Goal: Information Seeking & Learning: Learn about a topic

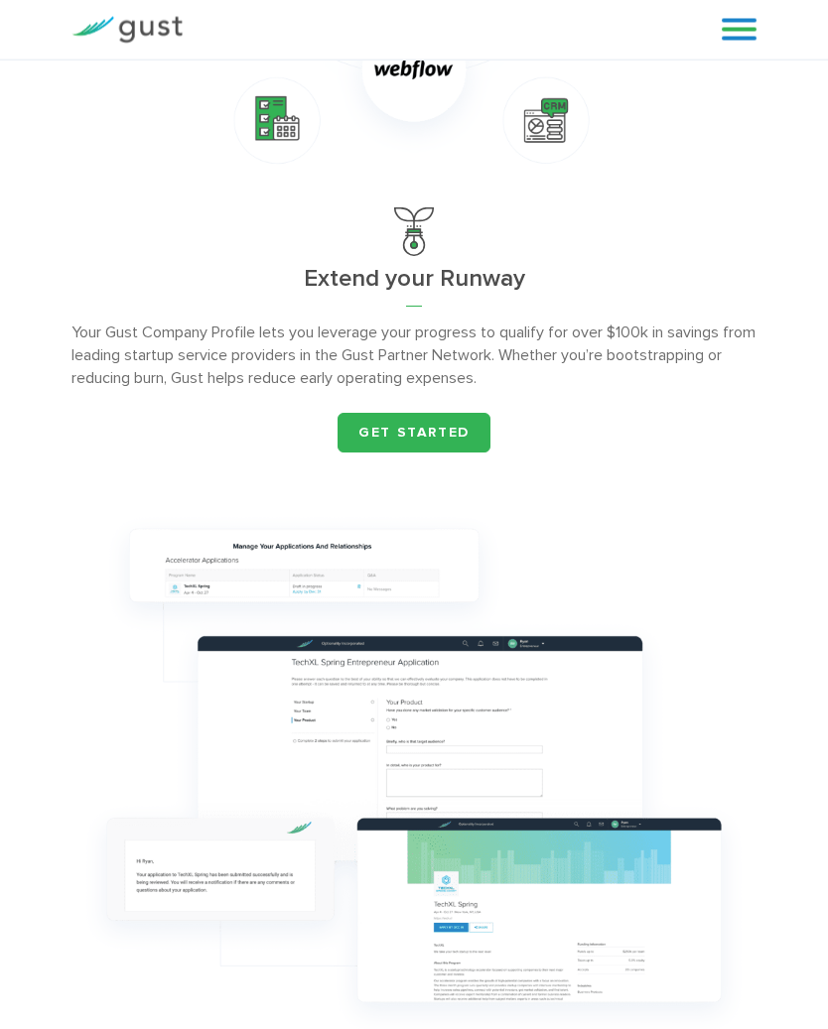
scroll to position [1925, 0]
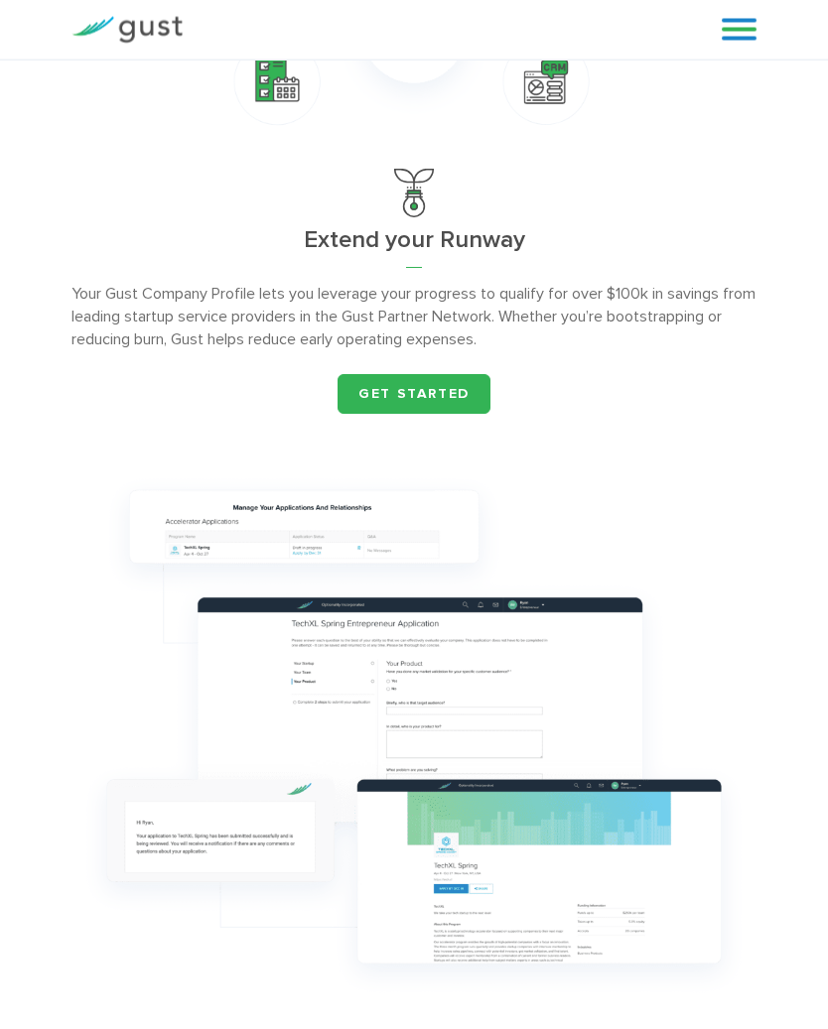
click at [739, 31] on link at bounding box center [738, 30] width 35 height 30
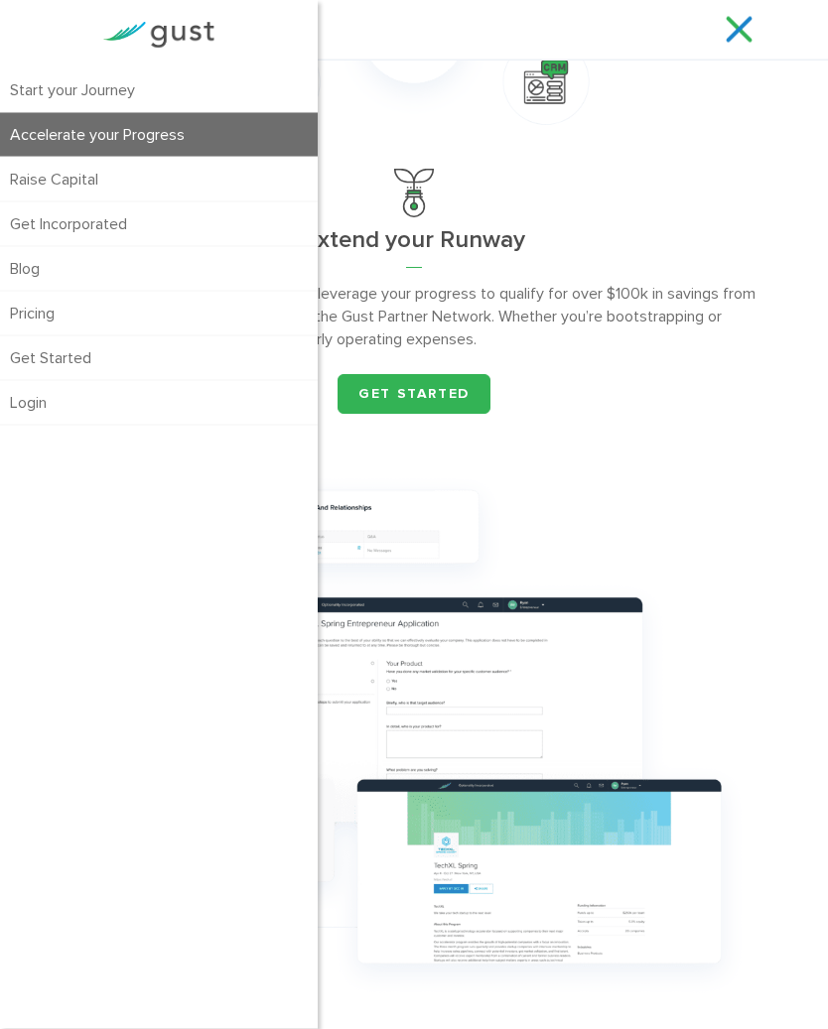
scroll to position [1964, 0]
click at [46, 305] on link "Pricing" at bounding box center [159, 314] width 318 height 44
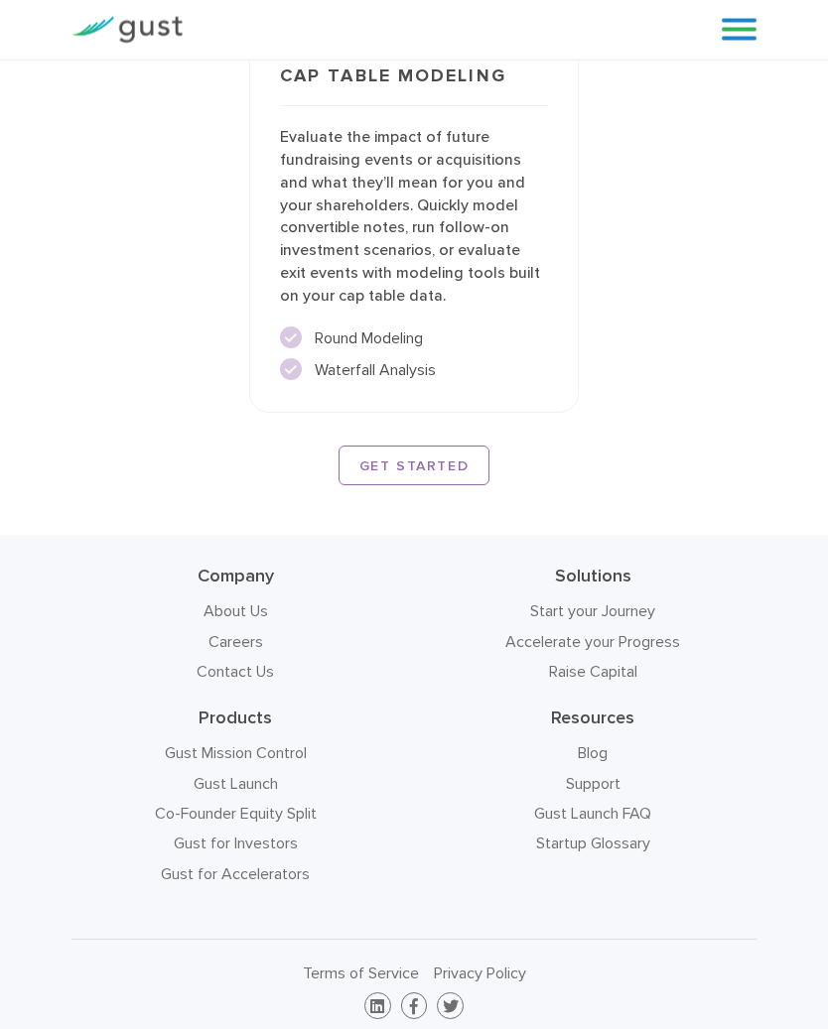
scroll to position [5303, 0]
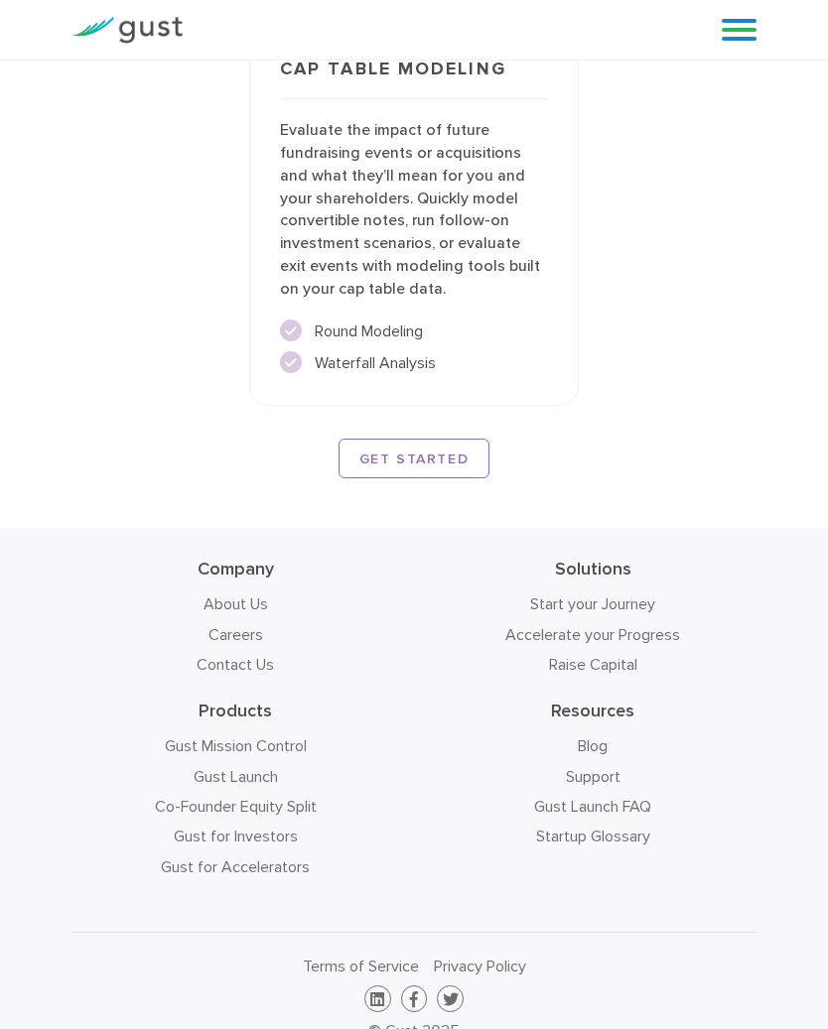
click at [741, 29] on link at bounding box center [738, 30] width 35 height 30
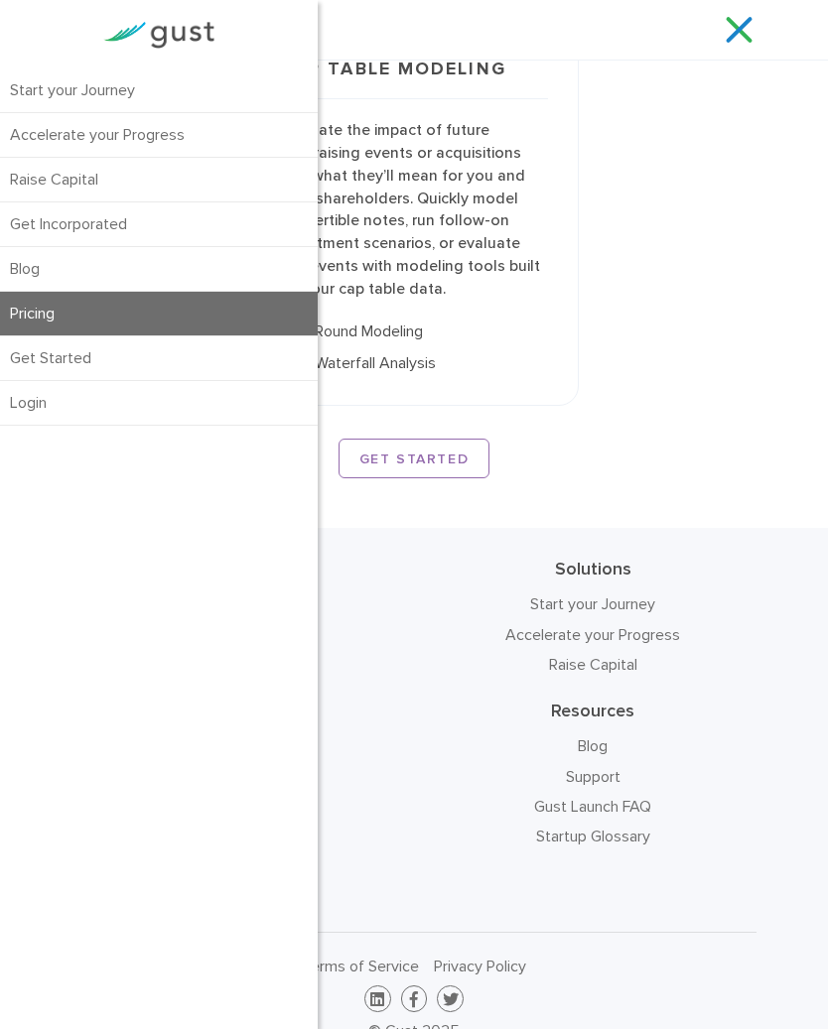
click at [54, 88] on link "Start your Journey" at bounding box center [159, 90] width 318 height 44
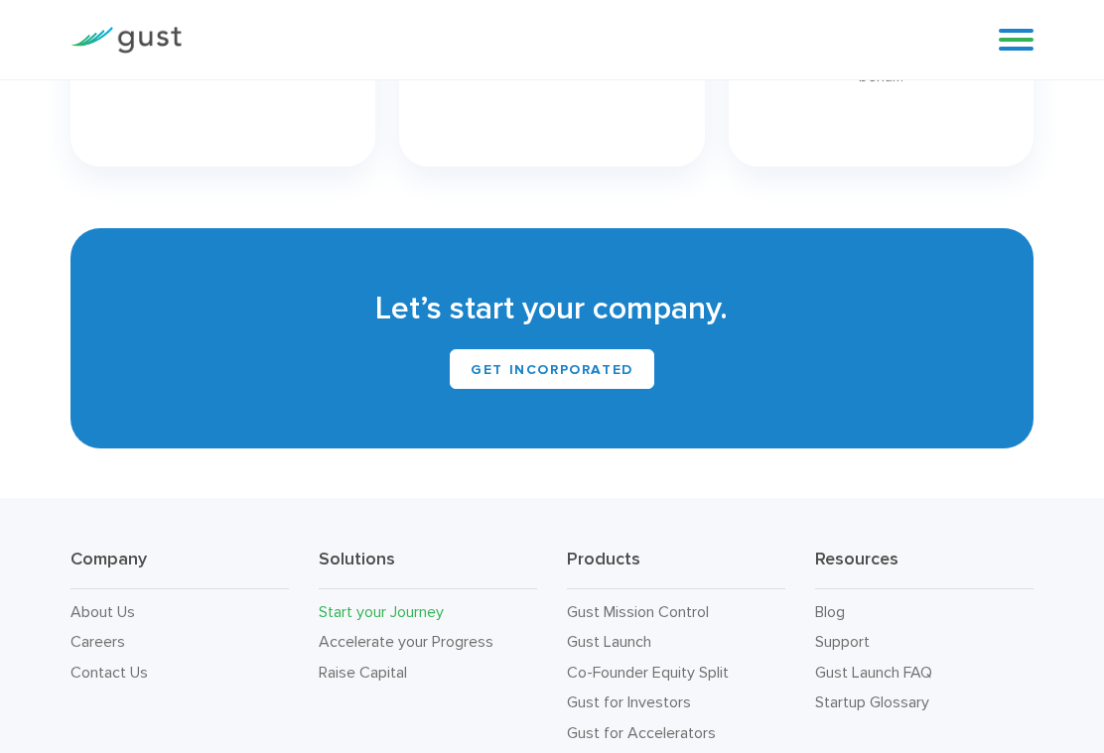
scroll to position [2938, 0]
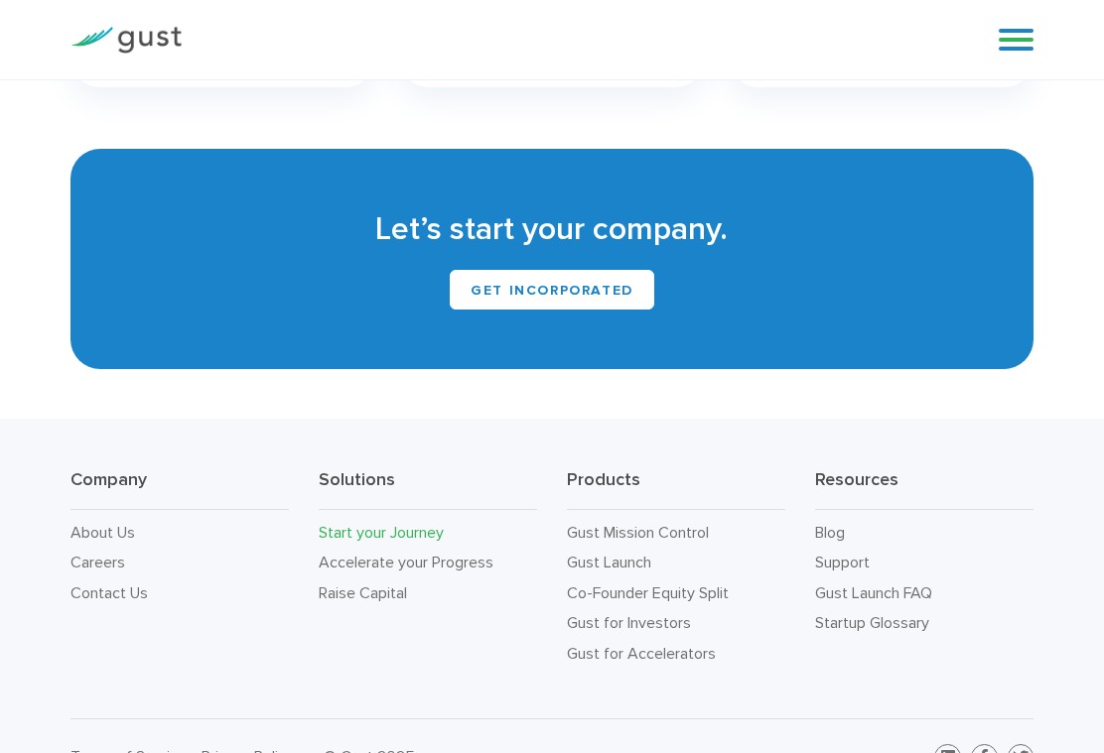
click at [827, 584] on link "Gust Launch FAQ" at bounding box center [873, 593] width 117 height 19
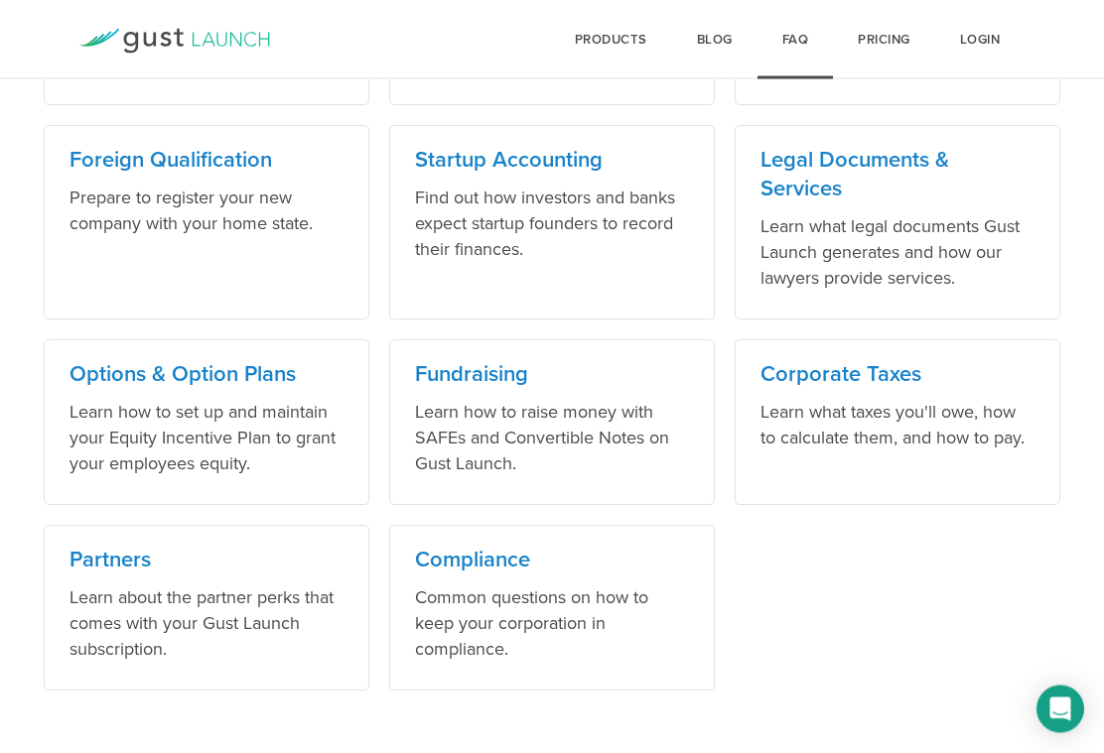
scroll to position [1293, 0]
click at [107, 563] on h3 "Partners" at bounding box center [206, 560] width 274 height 29
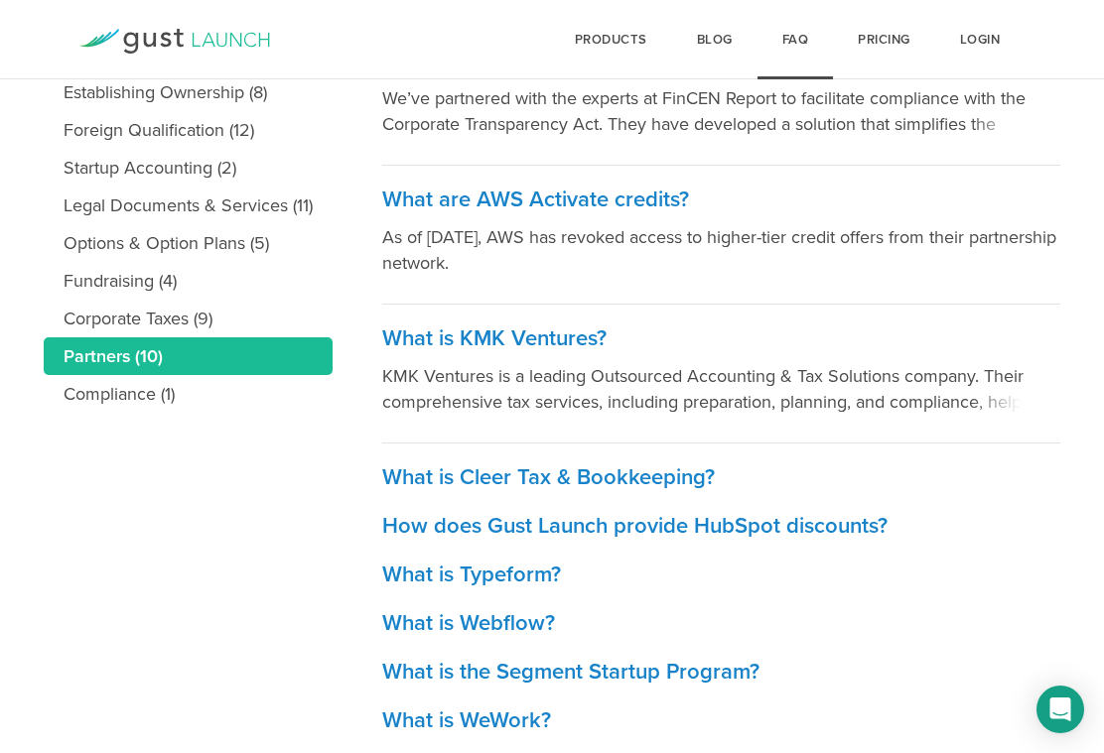
scroll to position [464, 0]
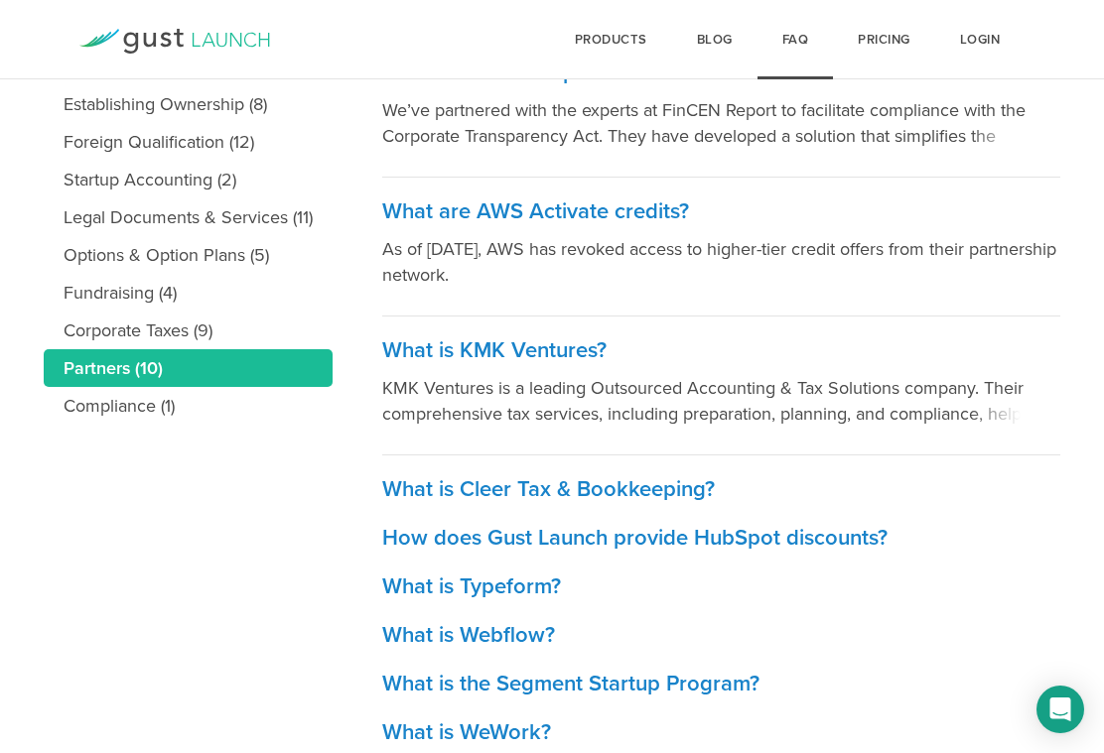
click at [642, 200] on h3 "What are AWS Activate credits?" at bounding box center [721, 211] width 678 height 29
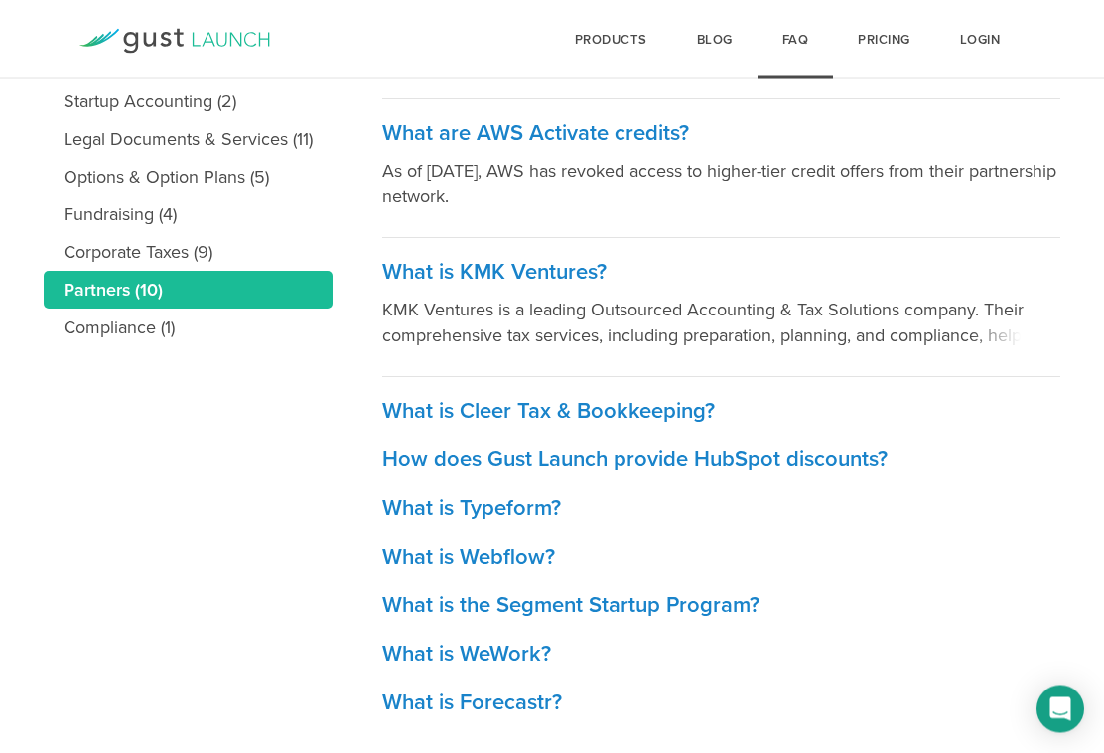
scroll to position [550, 0]
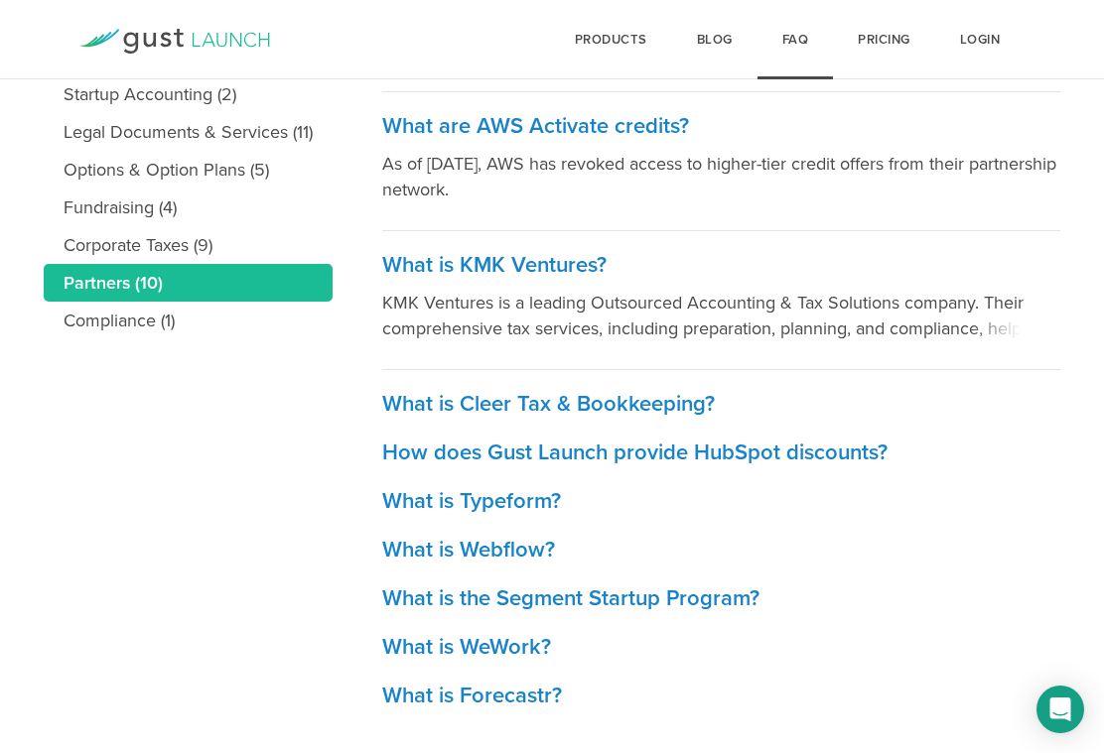
click at [856, 453] on h3 "How does Gust Launch provide HubSpot discounts?" at bounding box center [721, 453] width 678 height 29
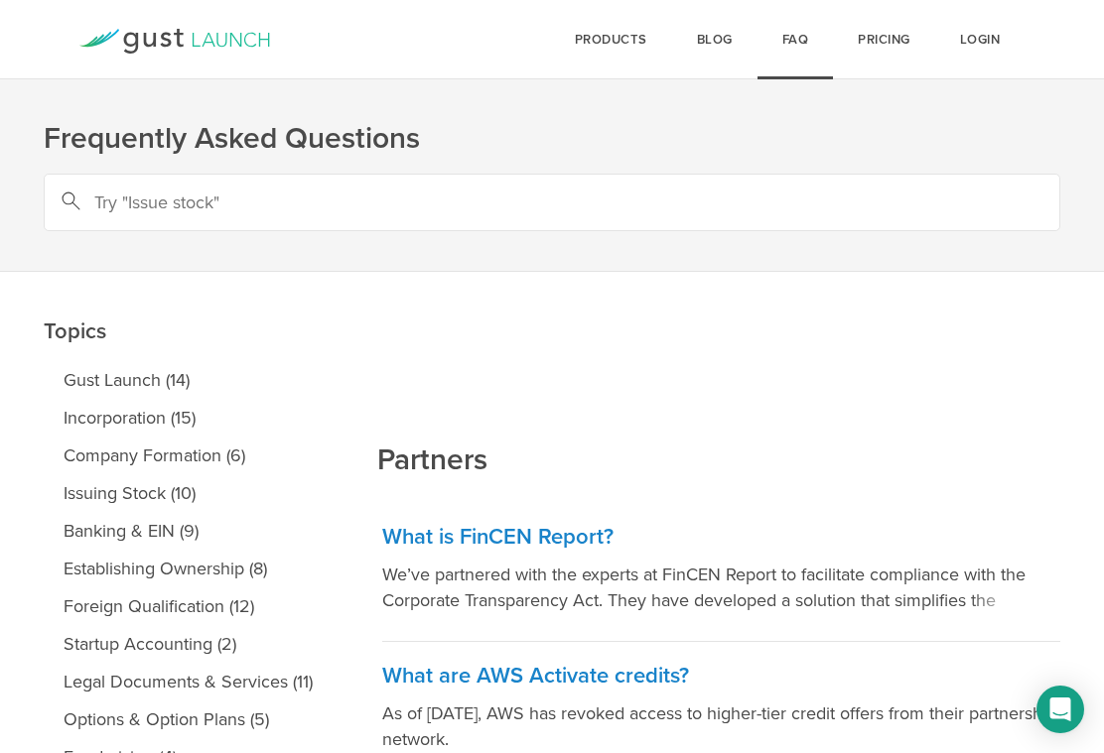
scroll to position [587, 0]
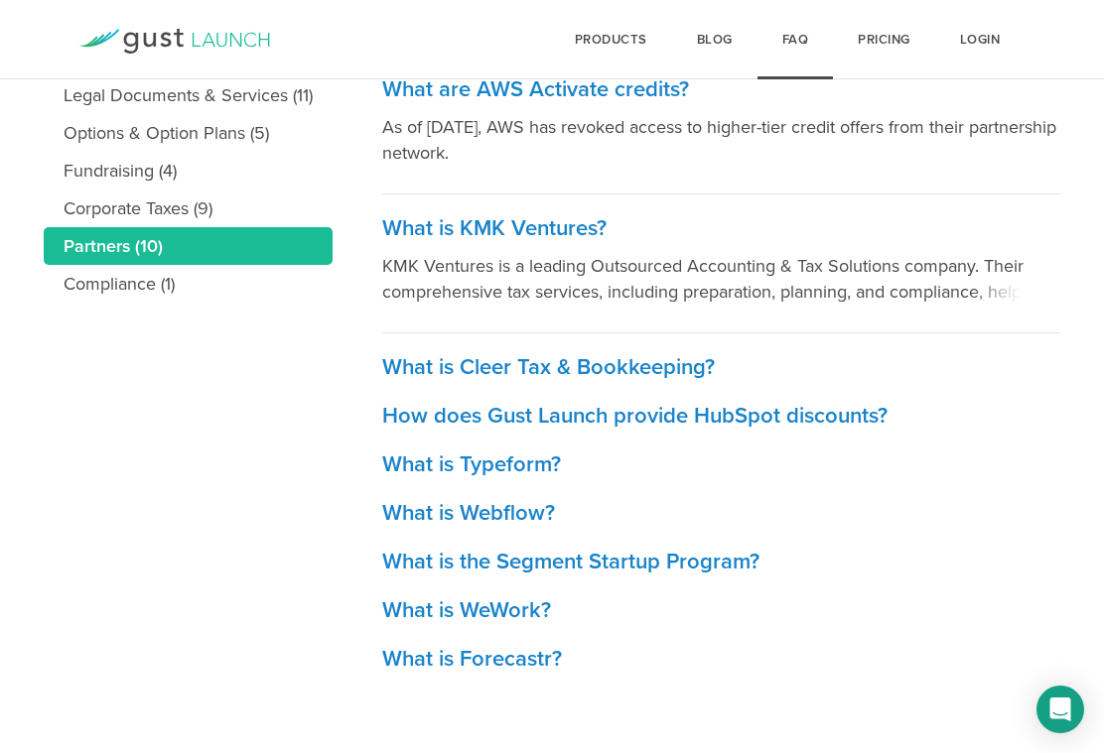
click at [704, 555] on h3 "What is the Segment Startup Program?" at bounding box center [721, 562] width 678 height 29
click at [707, 361] on h3 "What is Cleer Tax & Bookkeeping?" at bounding box center [721, 367] width 678 height 29
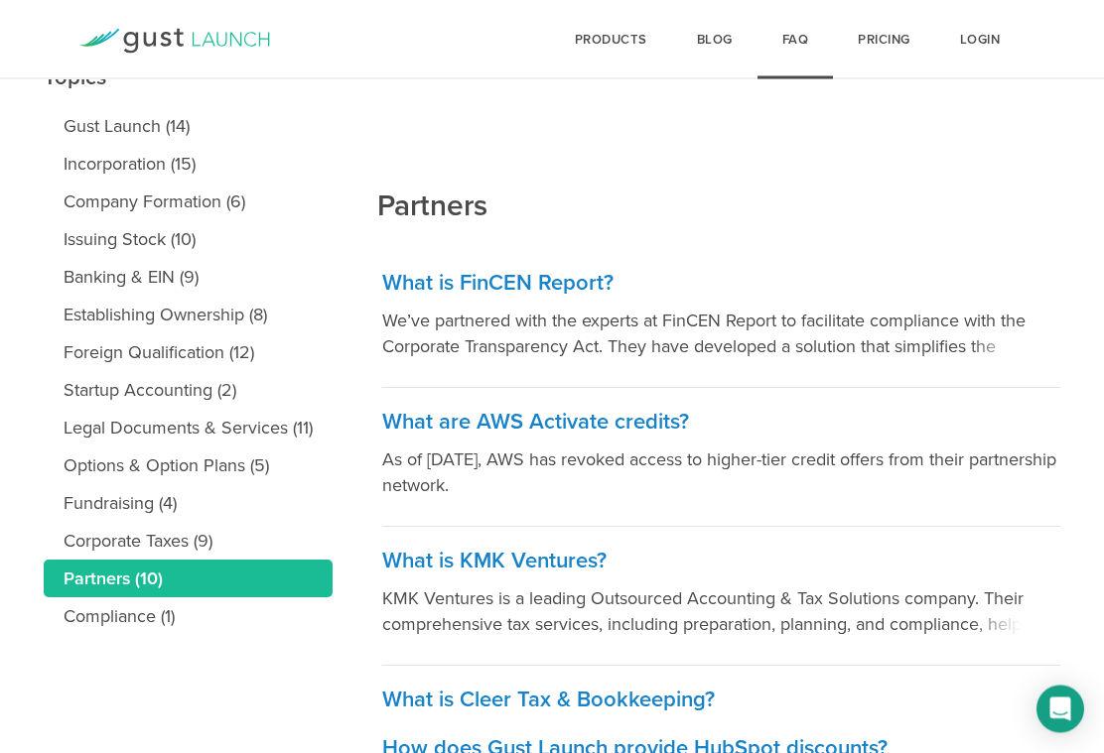
scroll to position [254, 0]
click at [102, 197] on link "Company Formation (6)" at bounding box center [188, 202] width 289 height 38
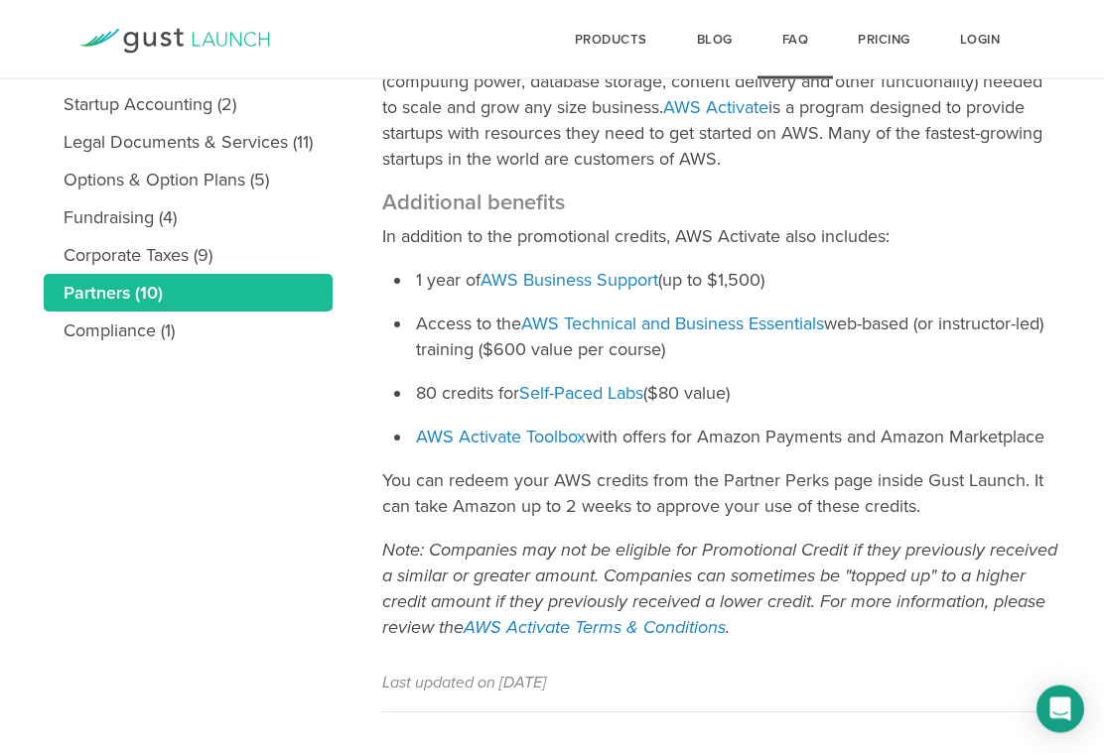
scroll to position [542, 0]
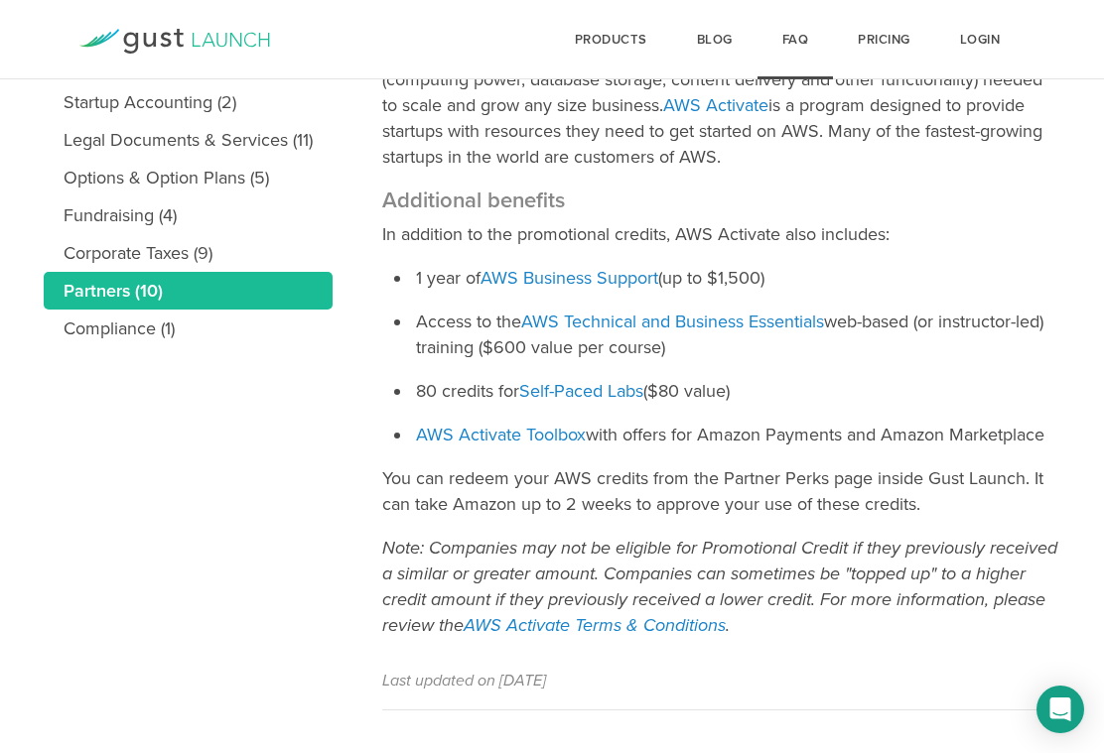
click at [691, 632] on link "AWS Activate Terms & Conditions" at bounding box center [594, 625] width 262 height 22
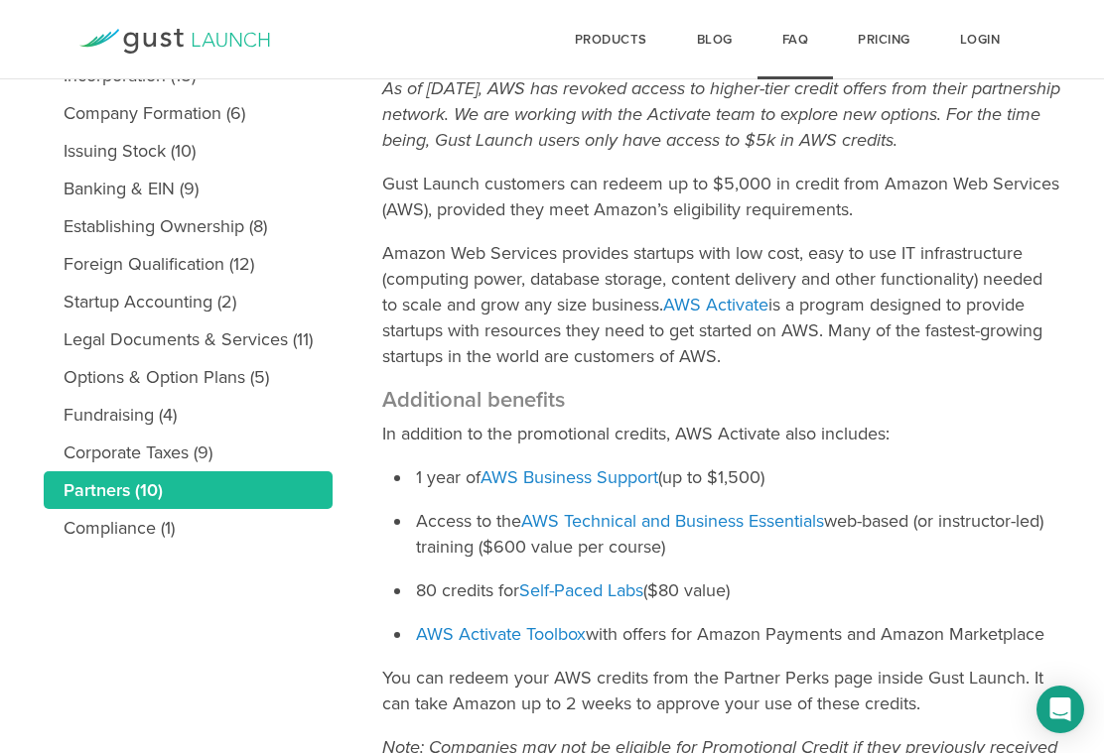
scroll to position [324, 0]
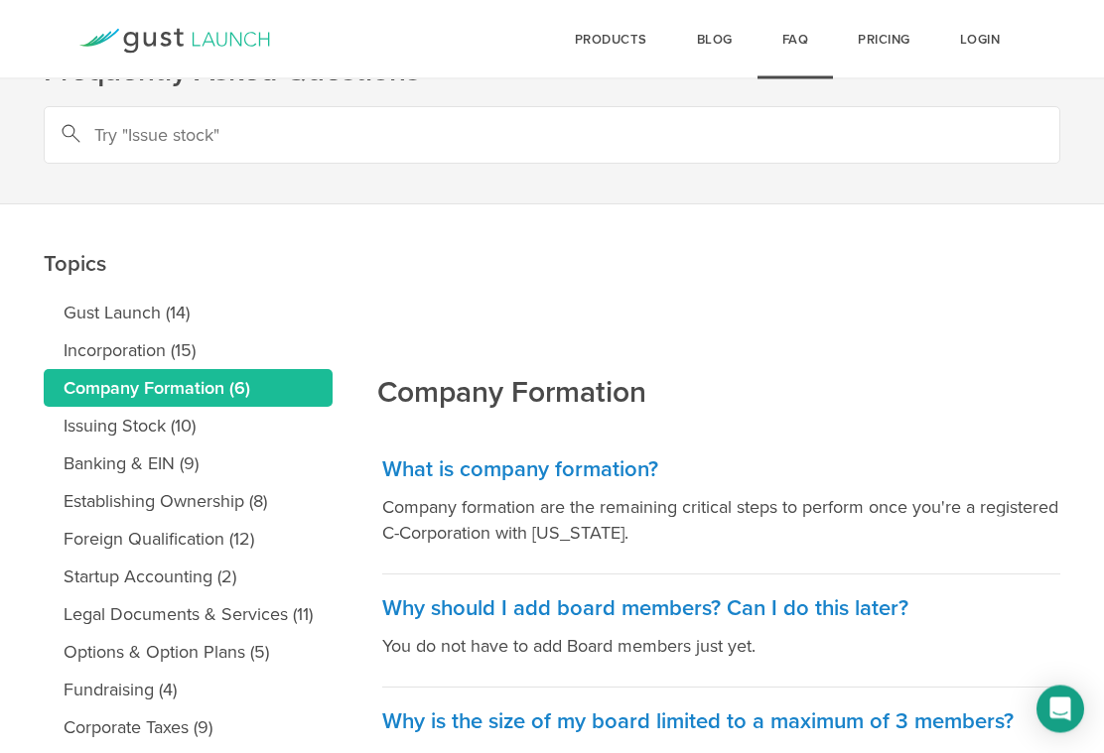
scroll to position [68, 0]
click at [112, 352] on link "Incorporation (15)" at bounding box center [188, 349] width 289 height 38
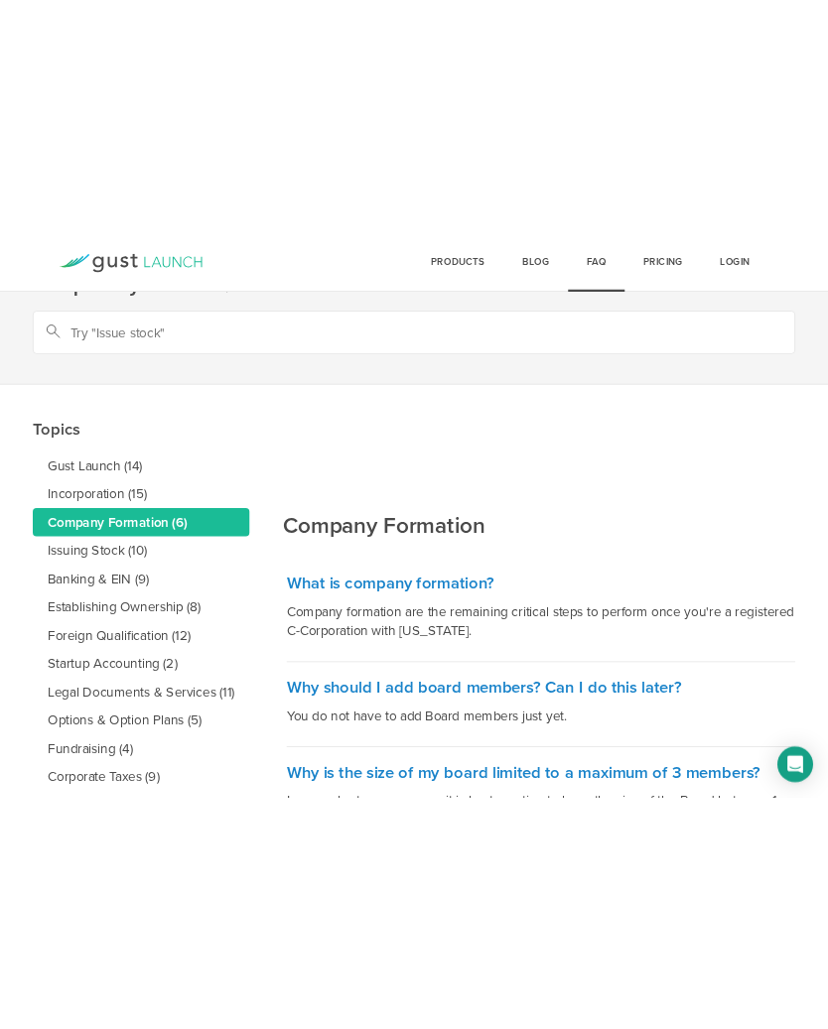
scroll to position [0, 0]
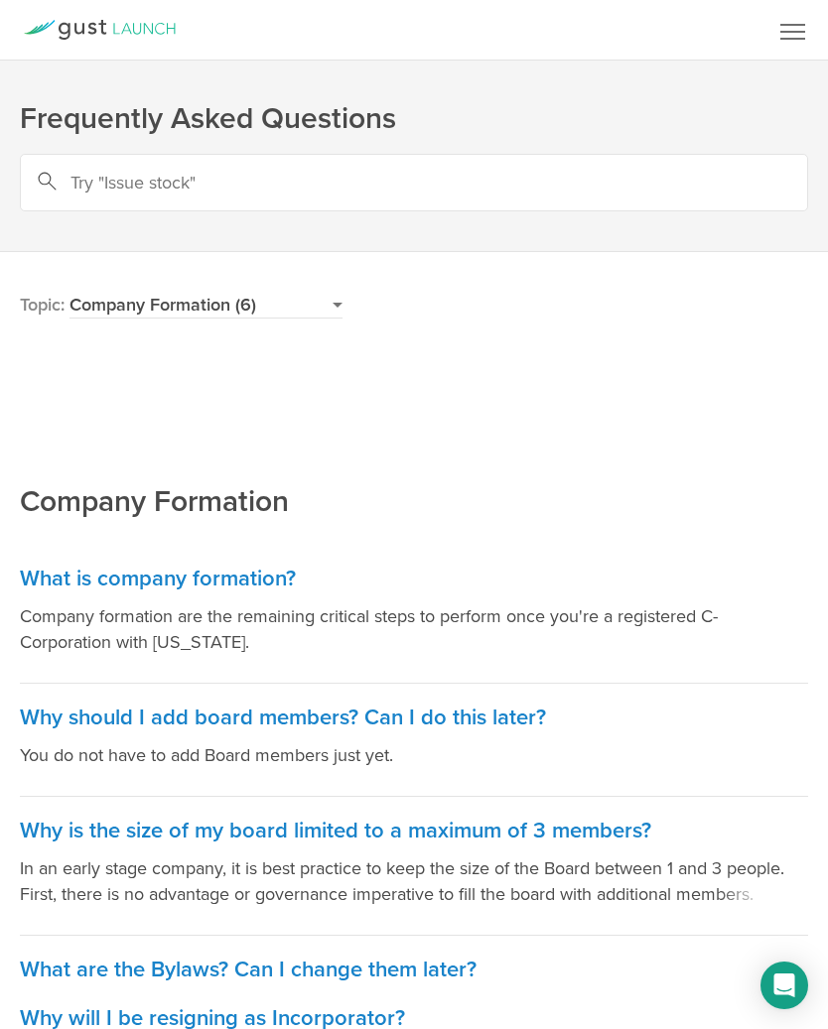
click at [156, 316] on select "Gust Launch (14) Incorporation (15) Company Formation (6) Issuing Stock (10) Ba…" at bounding box center [205, 305] width 273 height 27
select select "issuing-stock"
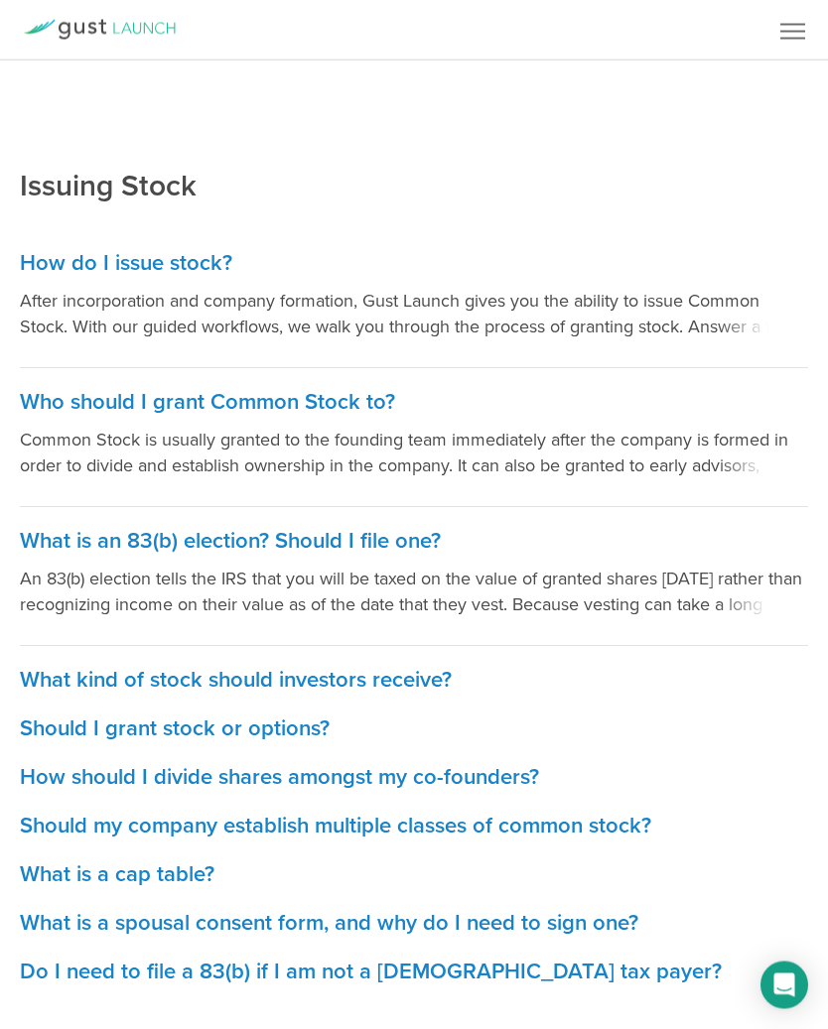
scroll to position [316, 0]
click at [70, 923] on h3 "What is a spousal consent form, and why do I need to sign one?" at bounding box center [414, 923] width 788 height 29
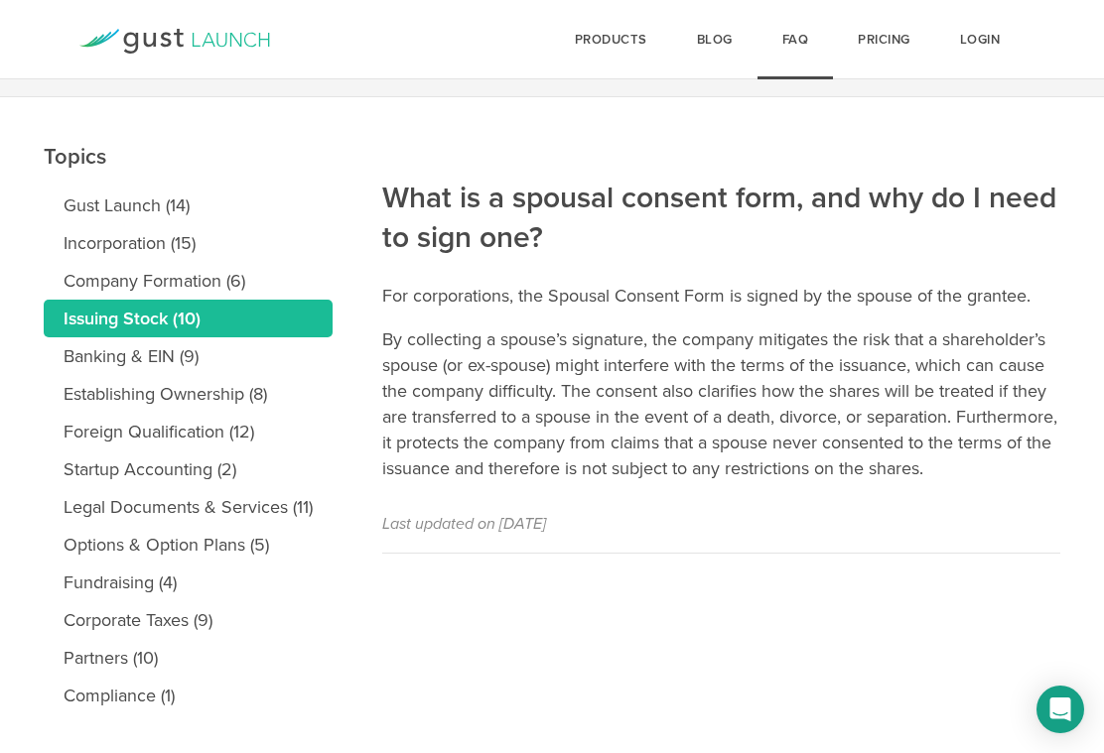
scroll to position [179, 0]
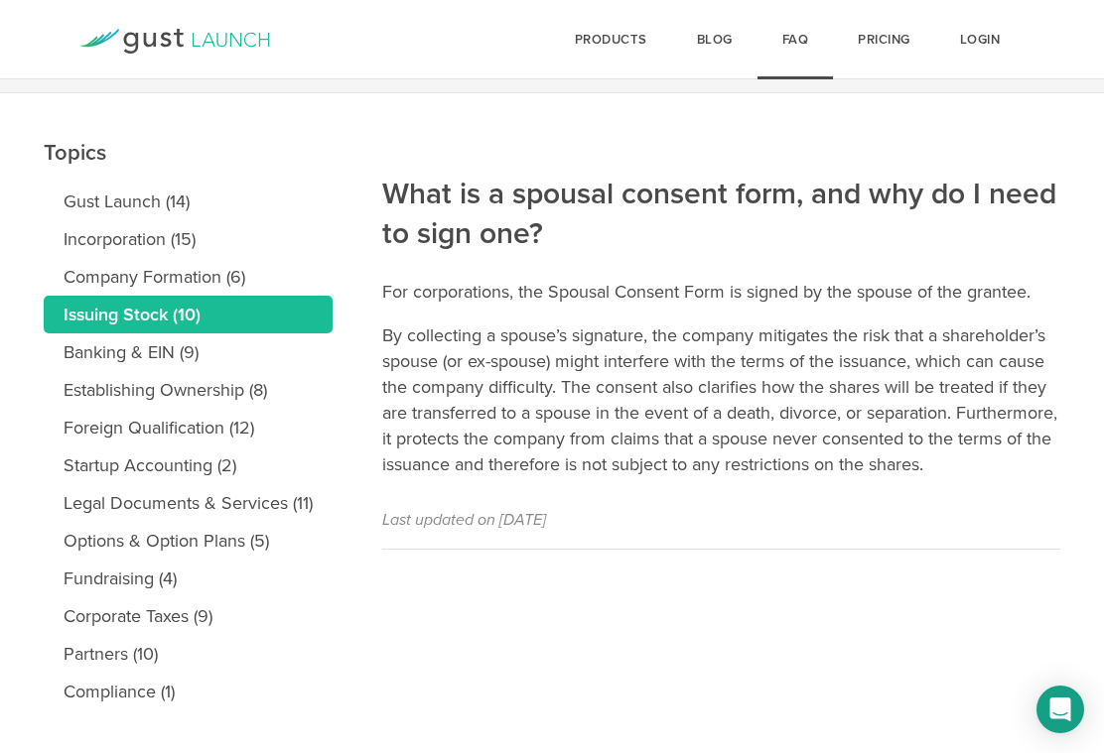
click at [97, 315] on link "Issuing Stock (10)" at bounding box center [188, 315] width 289 height 38
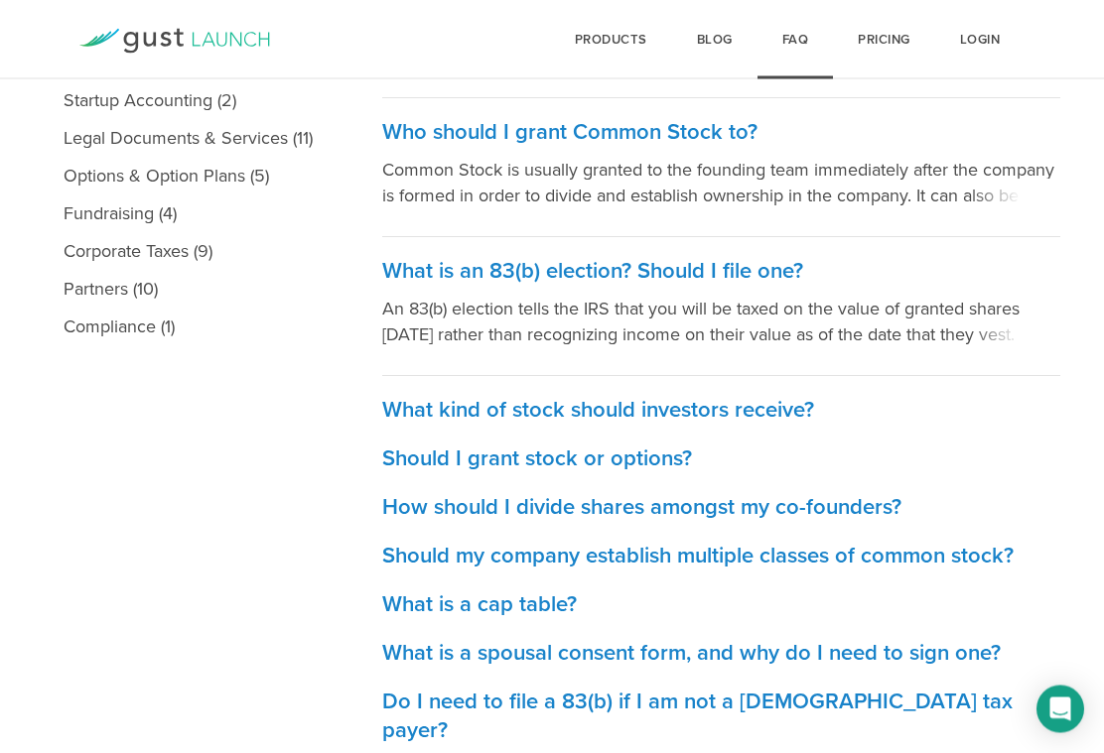
scroll to position [550, 0]
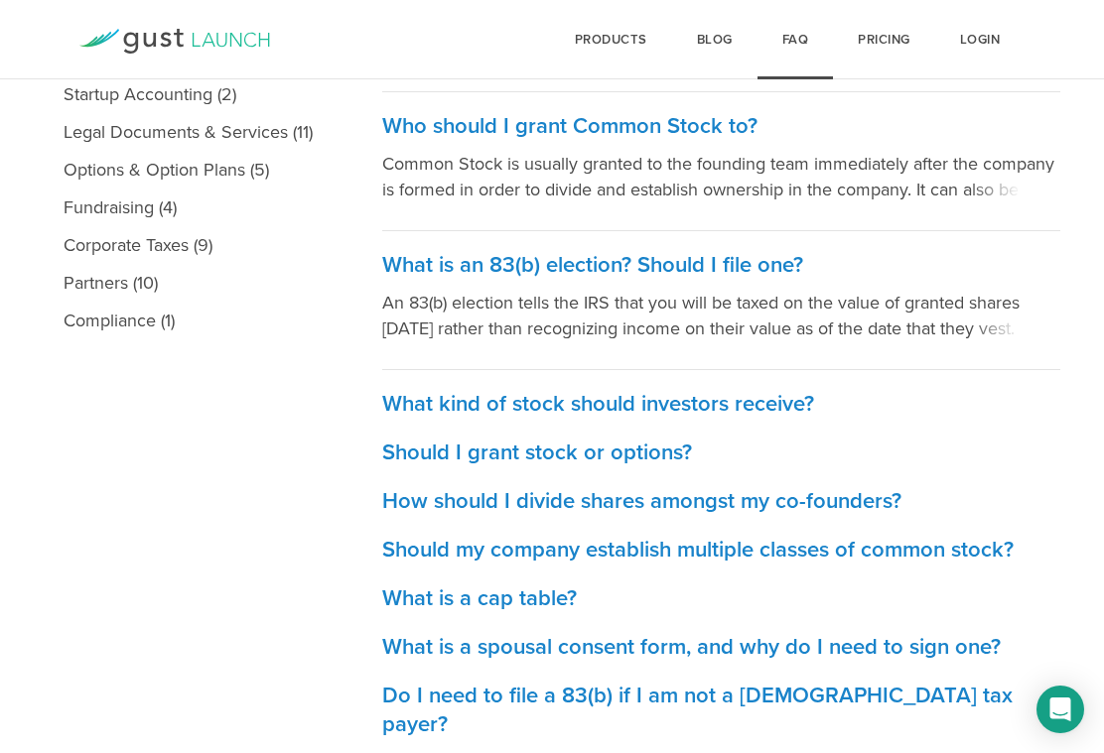
click at [874, 556] on h3 "Should my company establish multiple classes of common stock?" at bounding box center [721, 550] width 678 height 29
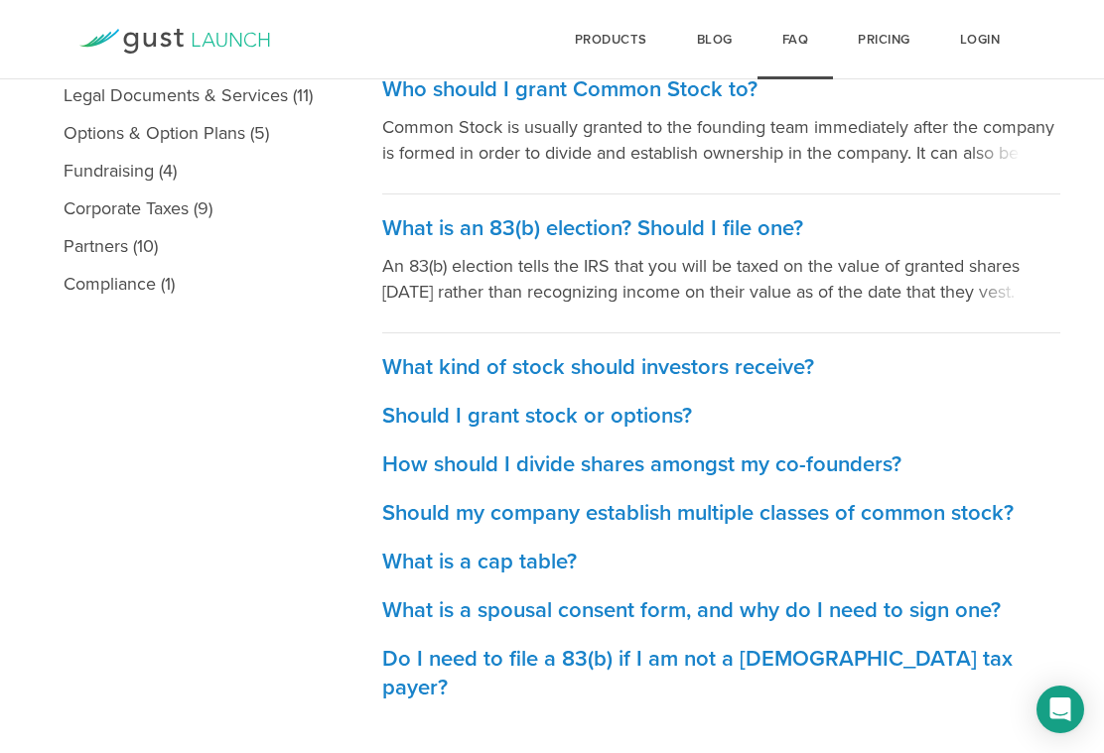
click at [775, 369] on h3 "What kind of stock should investors receive?" at bounding box center [721, 367] width 678 height 29
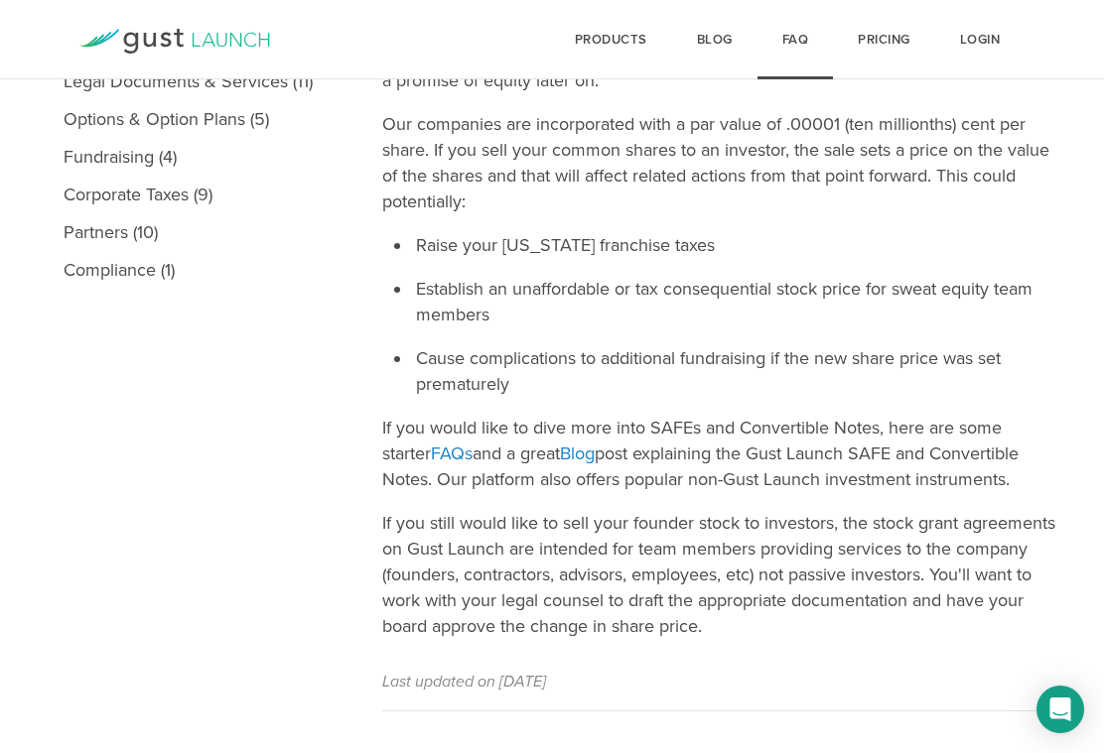
scroll to position [601, 0]
click at [80, 162] on link "Fundraising (4)" at bounding box center [188, 156] width 289 height 38
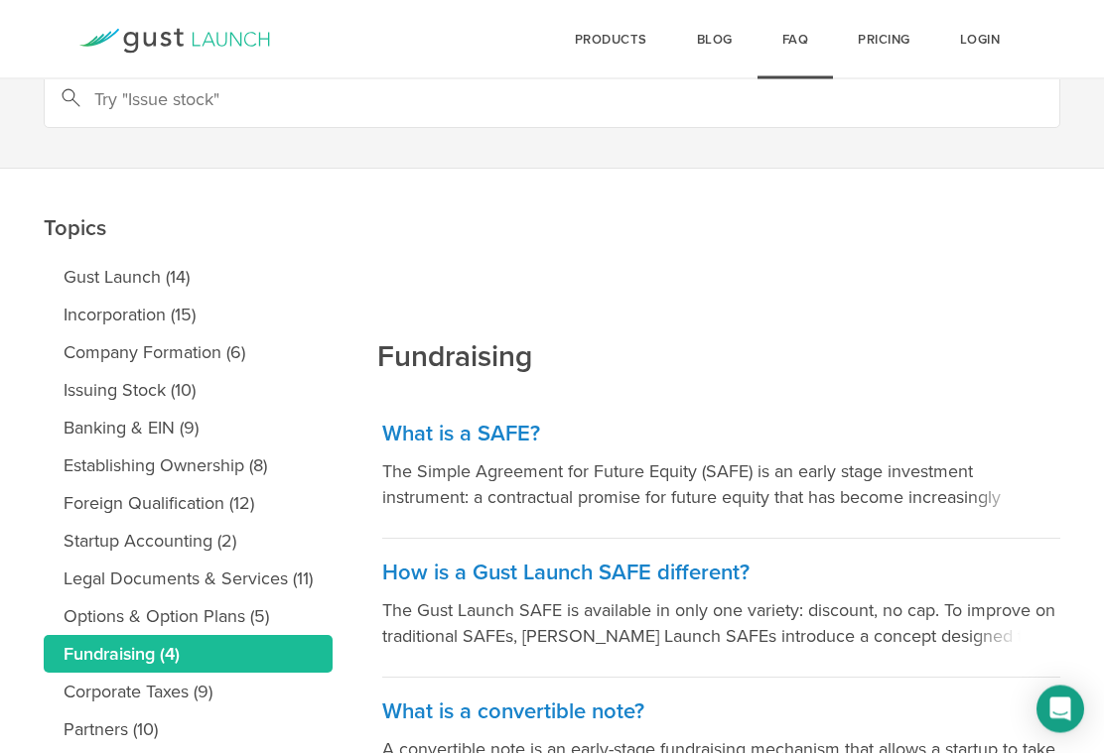
scroll to position [103, 0]
click at [475, 445] on h3 "What is a SAFE?" at bounding box center [721, 434] width 678 height 29
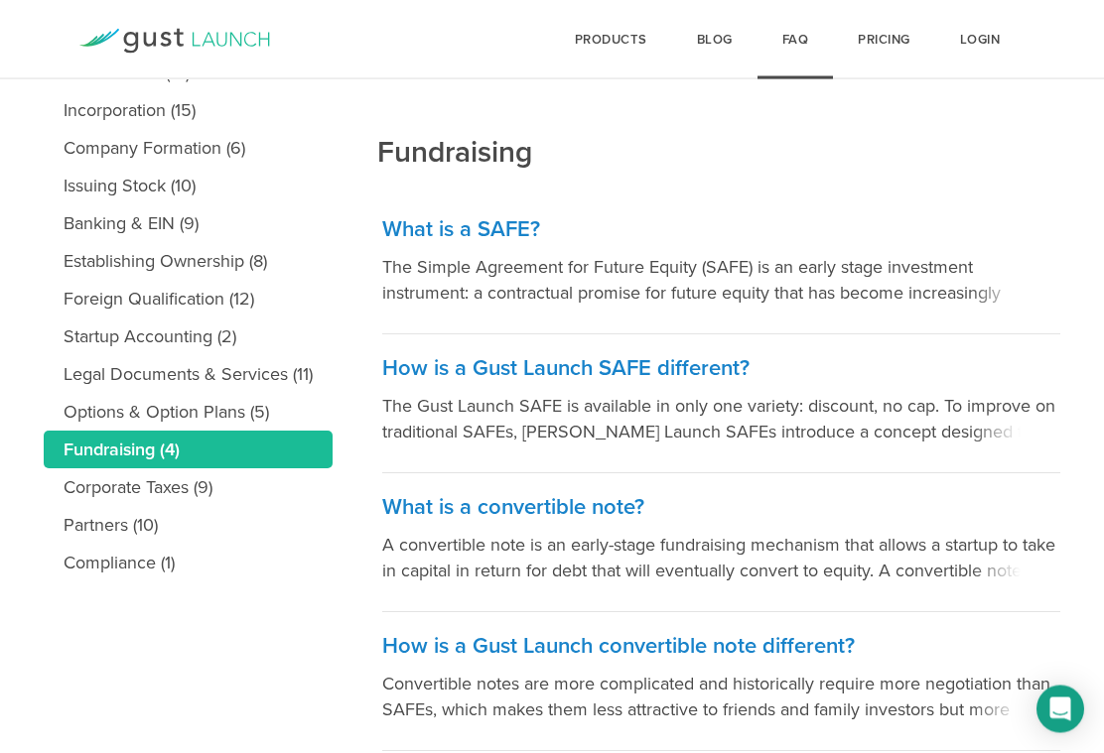
scroll to position [325, 0]
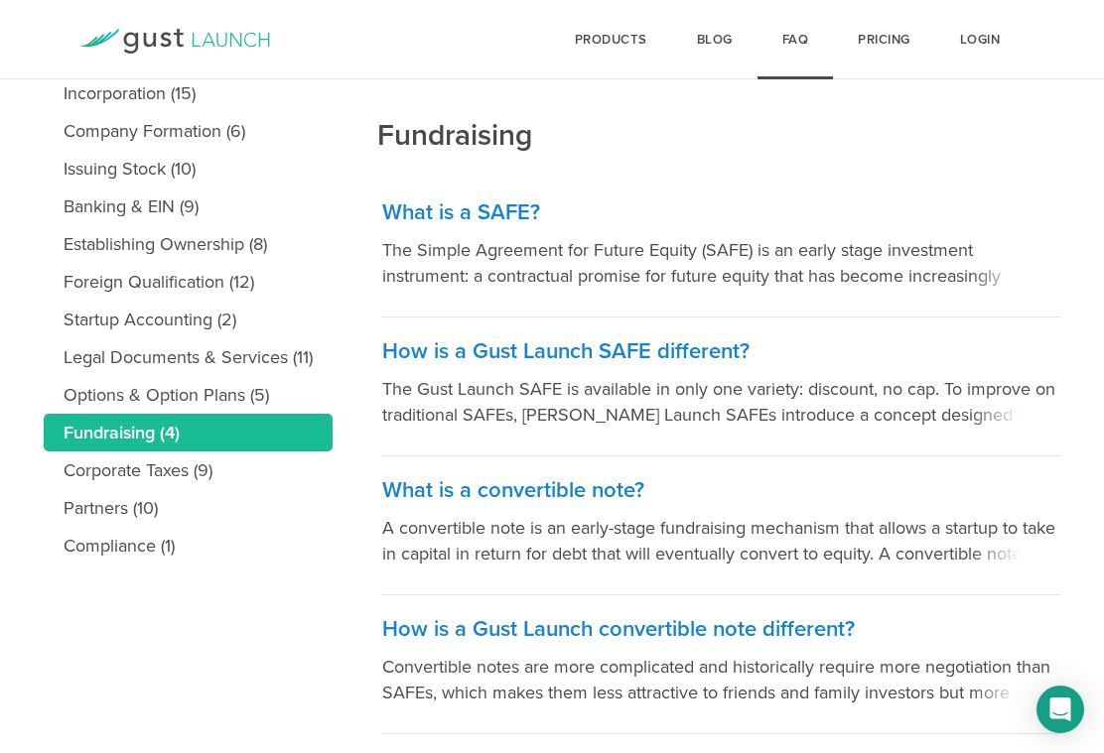
click at [730, 341] on h3 "How is a Gust Launch SAFE different?" at bounding box center [721, 351] width 678 height 29
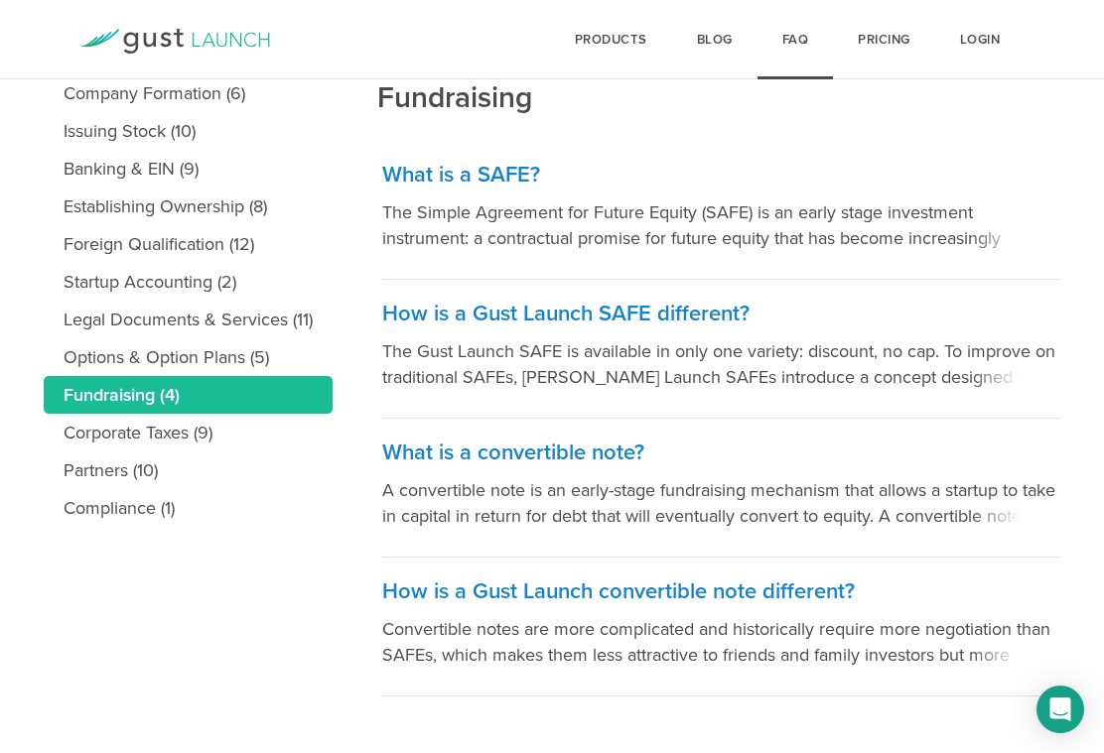
scroll to position [385, 0]
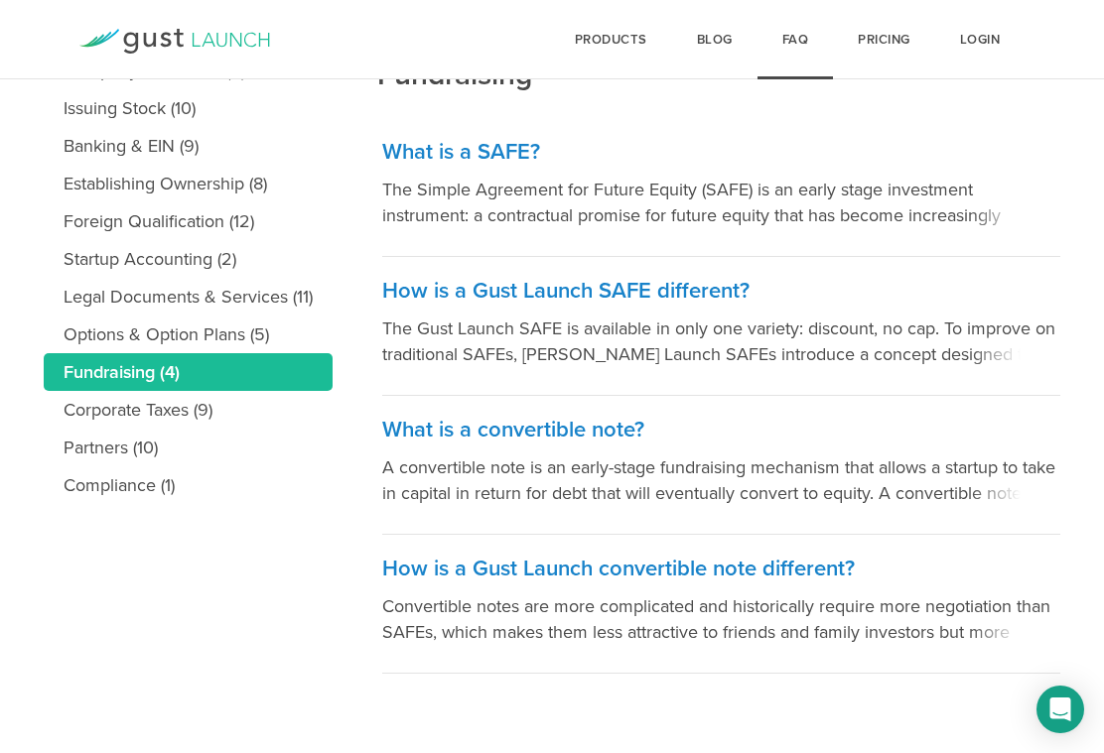
click at [601, 433] on h3 "What is a convertible note?" at bounding box center [721, 430] width 678 height 29
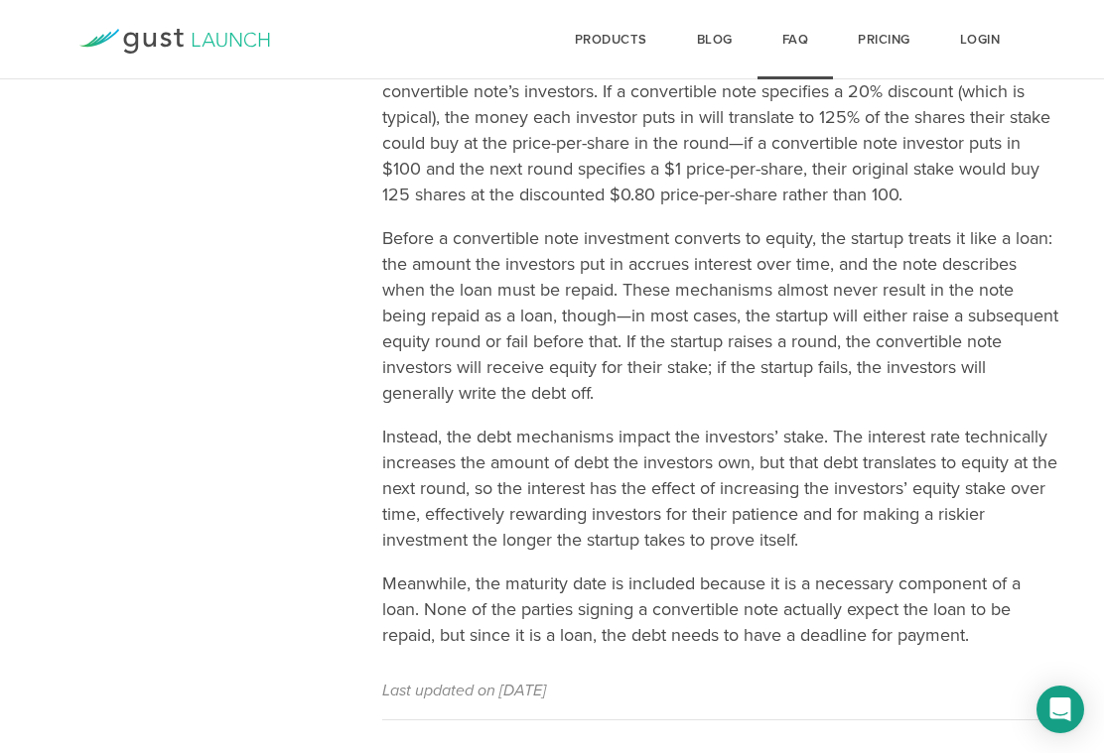
scroll to position [804, 0]
